Goal: Communication & Community: Answer question/provide support

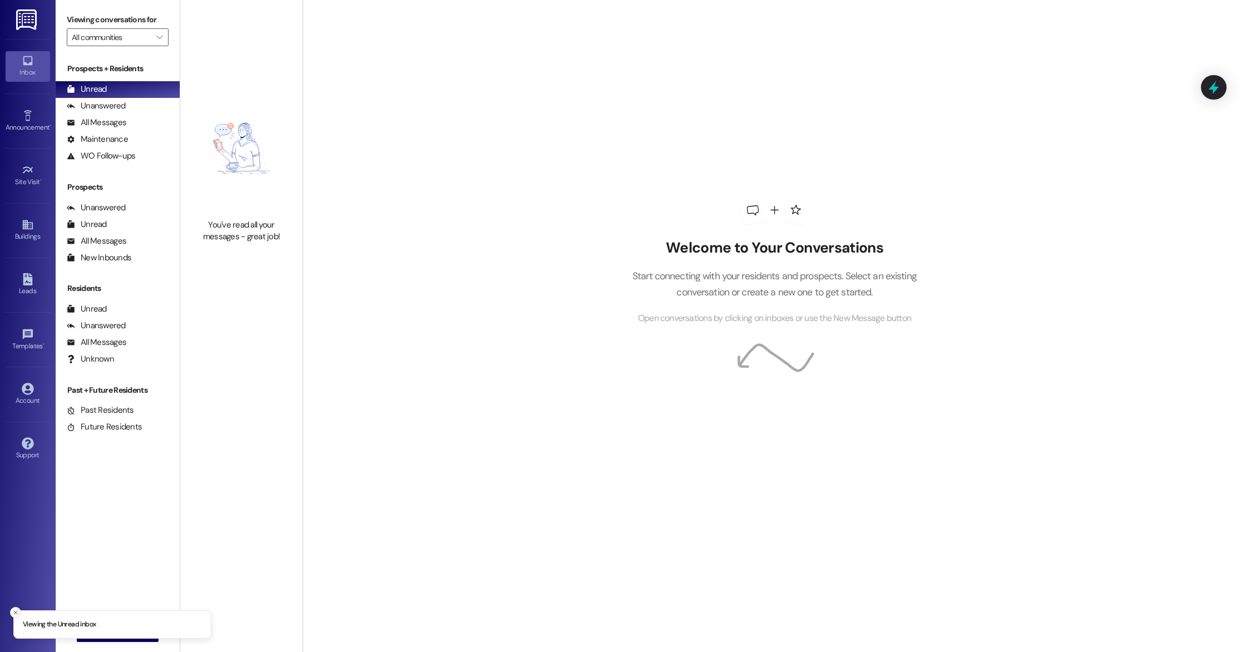
click at [16, 613] on icon "Close toast" at bounding box center [15, 612] width 7 height 7
click at [110, 121] on div "All Messages" at bounding box center [97, 123] width 60 height 12
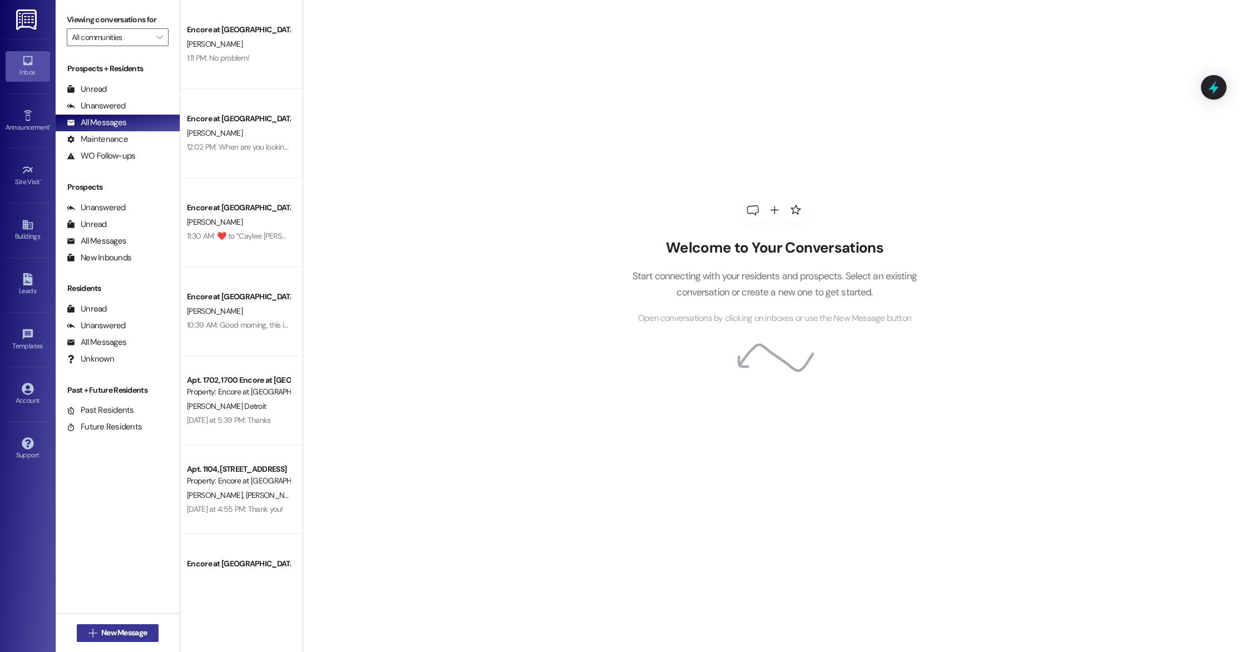
click at [101, 627] on span "New Message" at bounding box center [124, 633] width 46 height 12
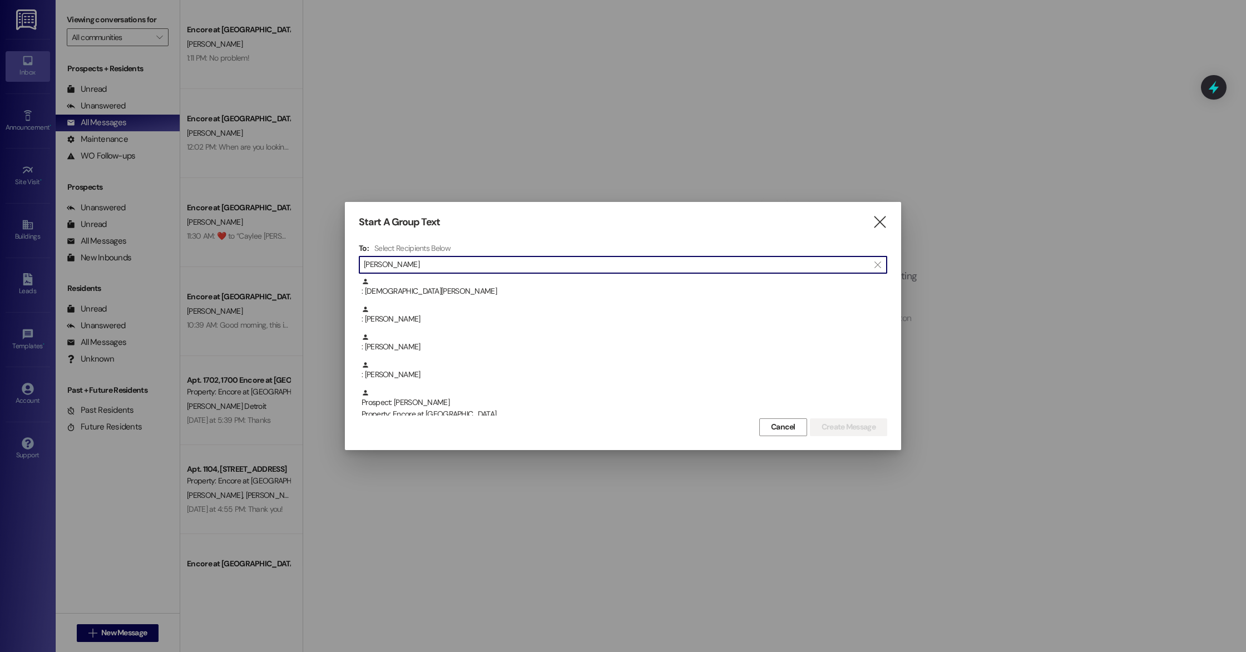
scroll to position [338, 0]
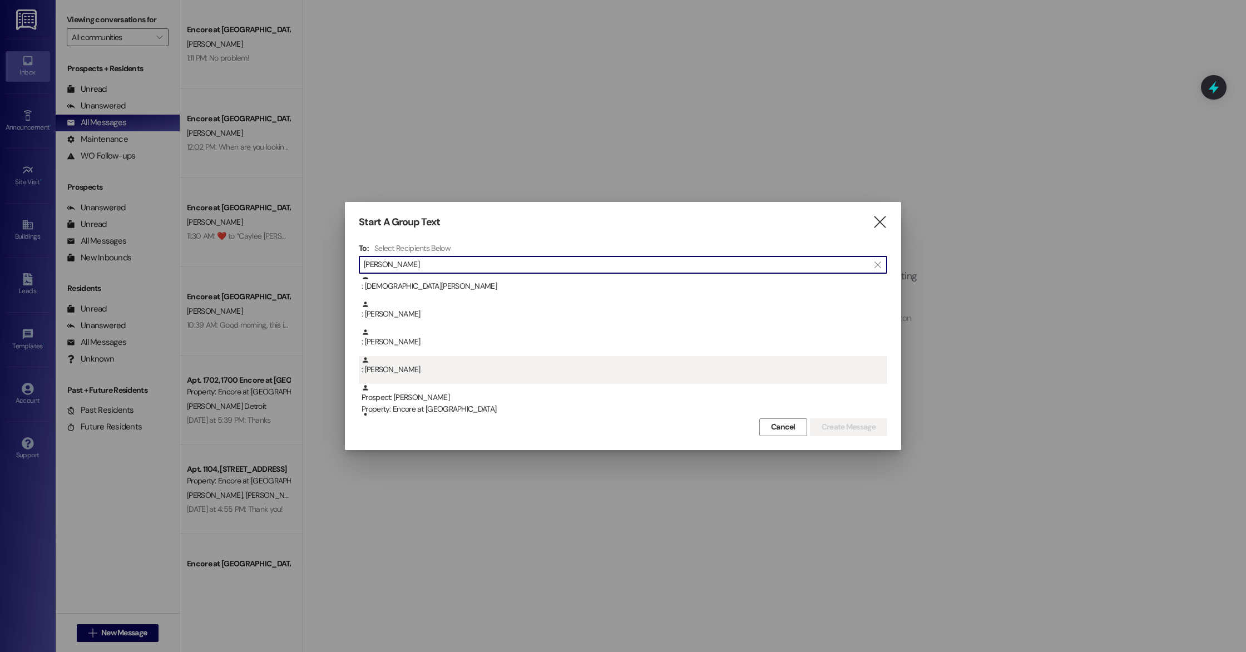
type input "[PERSON_NAME]"
click at [426, 372] on div ": [PERSON_NAME]" at bounding box center [625, 365] width 526 height 19
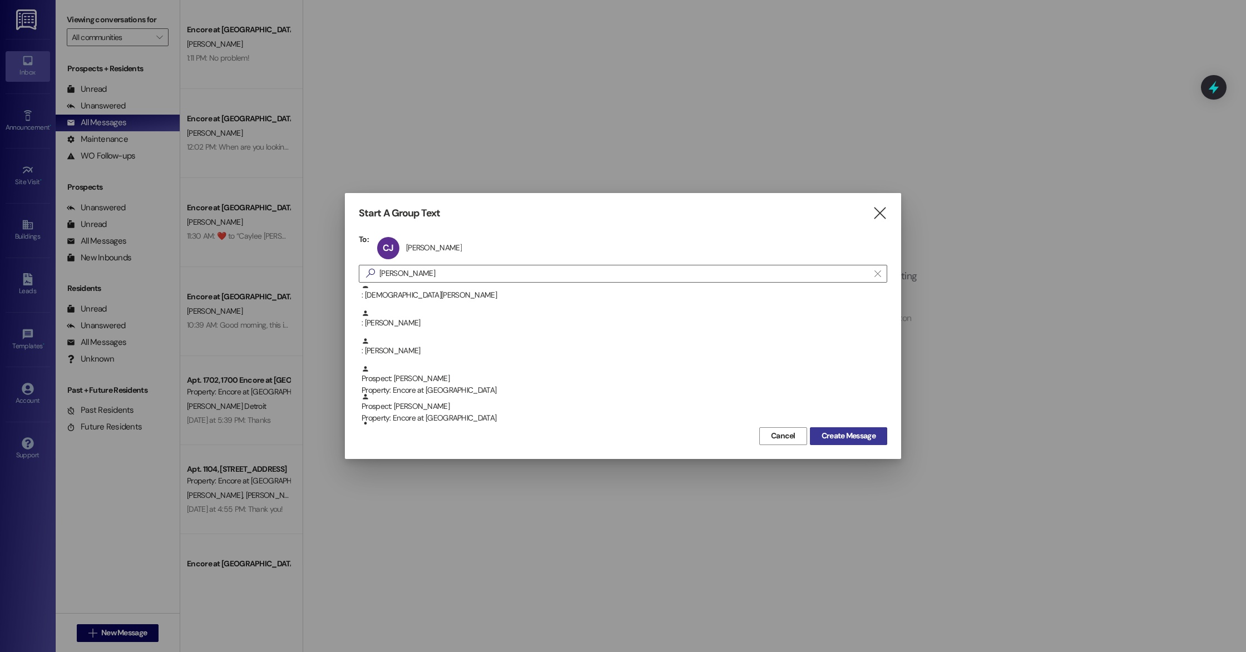
click at [854, 440] on span "Create Message" at bounding box center [849, 436] width 54 height 12
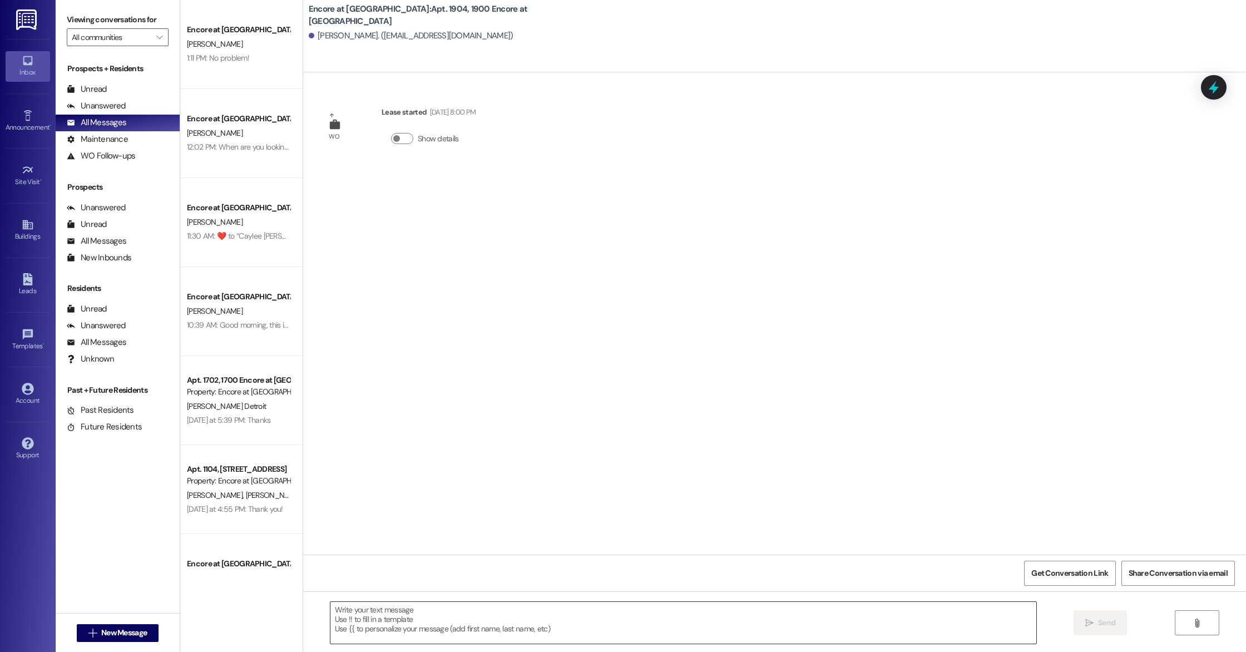
click at [530, 626] on textarea at bounding box center [683, 623] width 706 height 42
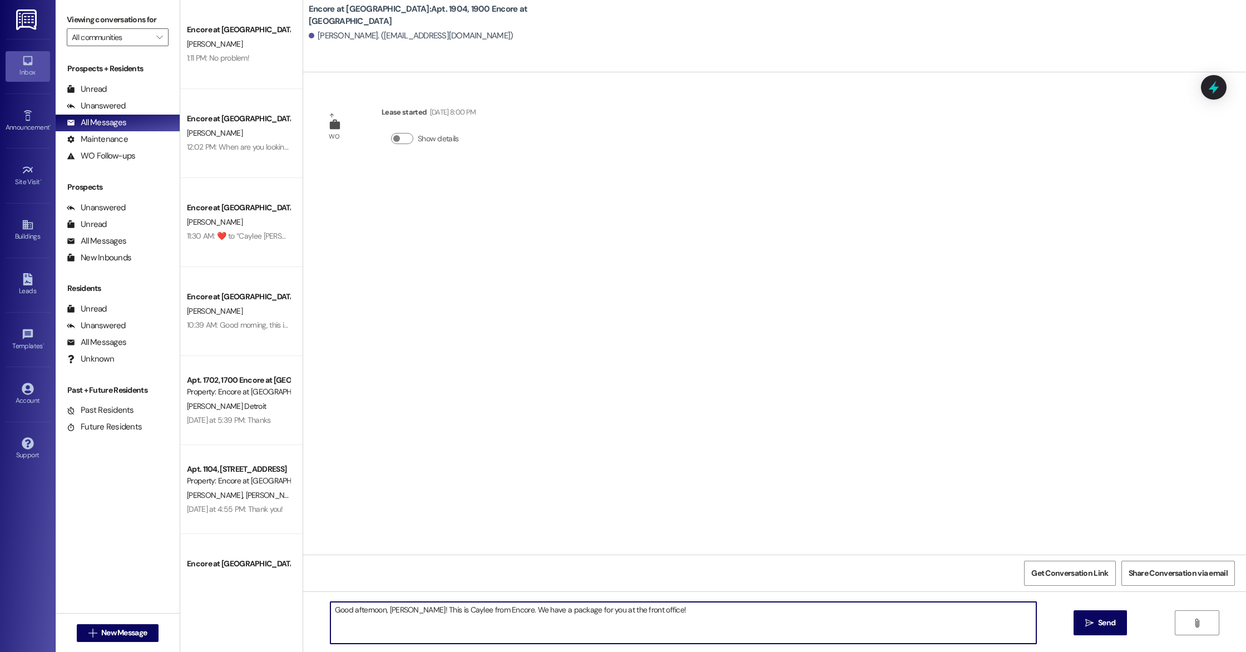
type textarea "Good afternoon, [PERSON_NAME]! This is Caylee from Encore. We have a package fo…"
click at [669, 618] on textarea "Good afternoon, [PERSON_NAME]! This is Caylee from Encore. We have a package fo…" at bounding box center [683, 623] width 706 height 42
